Goal: Find specific fact: Find specific fact

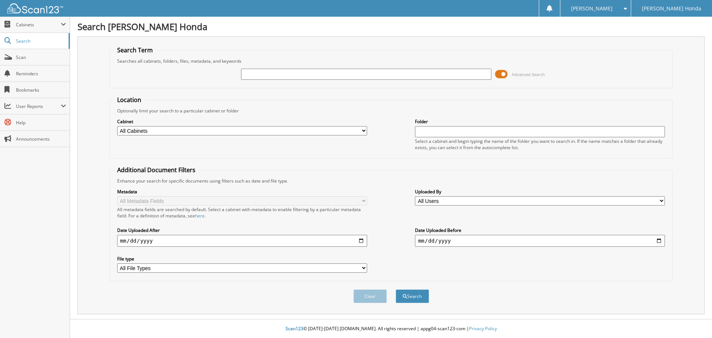
click at [296, 73] on input "text" at bounding box center [366, 74] width 250 height 11
paste input "146462530"
type input "146462530"
click at [396, 289] on button "Search" at bounding box center [412, 296] width 33 height 14
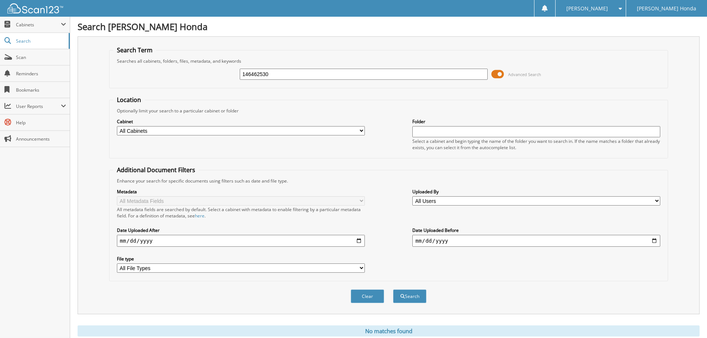
click at [241, 75] on input "146462530" at bounding box center [364, 74] width 248 height 11
